Goal: Information Seeking & Learning: Learn about a topic

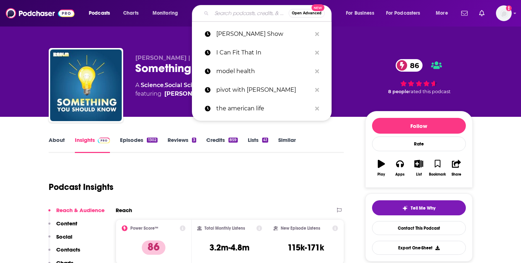
click at [229, 13] on input "Search podcasts, credits, & more..." at bounding box center [250, 13] width 77 height 11
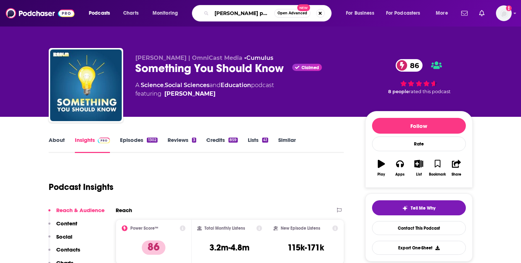
type input "[PERSON_NAME] podcast"
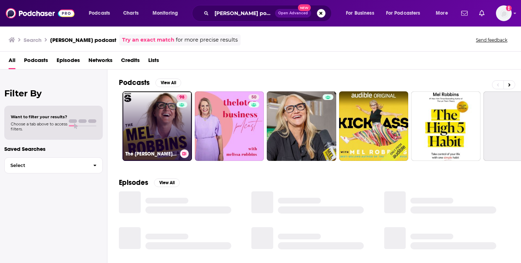
click at [156, 130] on link "98 The [PERSON_NAME] Podcast" at bounding box center [156, 125] width 69 height 69
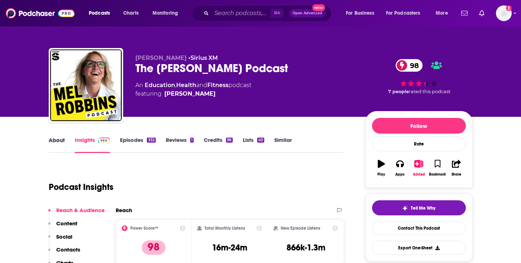
click at [67, 141] on div "About" at bounding box center [62, 144] width 26 height 16
click at [57, 141] on link "About" at bounding box center [57, 144] width 16 height 16
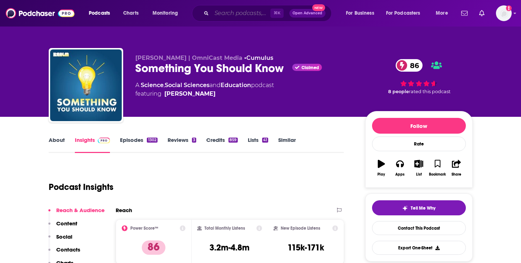
click at [239, 17] on input "Search podcasts, credits, & more..." at bounding box center [241, 13] width 59 height 11
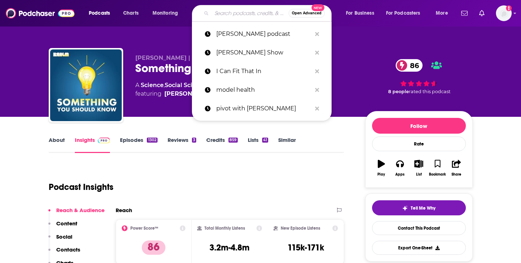
click at [239, 17] on input "Search podcasts, credits, & more..." at bounding box center [250, 13] width 77 height 11
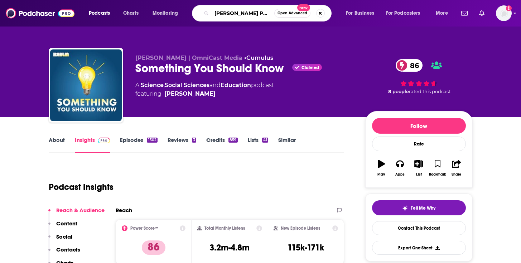
type input "[PERSON_NAME] Podcast"
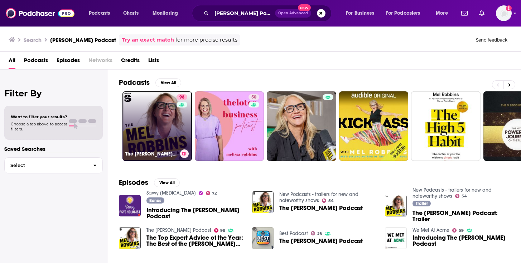
click at [162, 124] on link "98 The [PERSON_NAME] Podcast" at bounding box center [156, 125] width 69 height 69
